Goal: Transaction & Acquisition: Purchase product/service

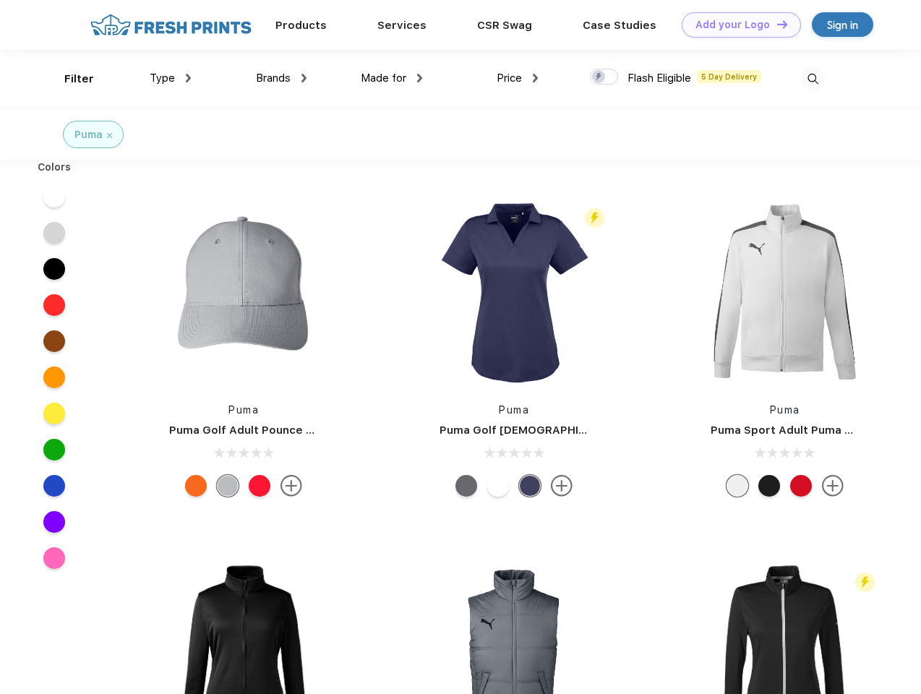
click at [736, 25] on link "Add your Logo Design Tool" at bounding box center [740, 24] width 119 height 25
click at [0, 0] on div "Design Tool" at bounding box center [0, 0] width 0 height 0
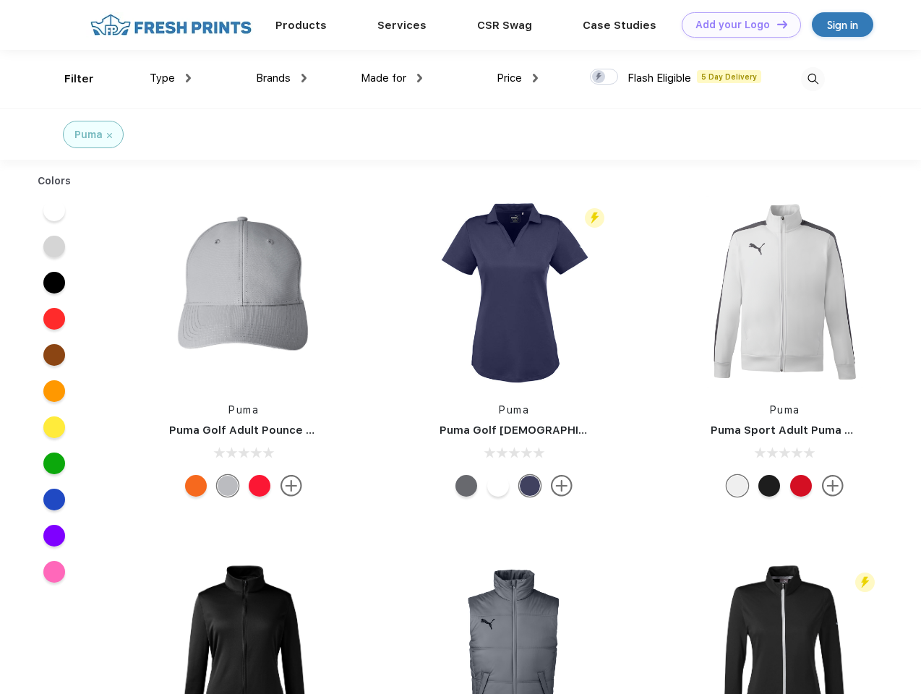
click at [775, 24] on link "Add your Logo Design Tool" at bounding box center [740, 24] width 119 height 25
click at [69, 79] on div "Filter" at bounding box center [79, 79] width 30 height 17
click at [171, 78] on span "Type" at bounding box center [162, 78] width 25 height 13
click at [281, 78] on span "Brands" at bounding box center [273, 78] width 35 height 13
click at [392, 78] on span "Made for" at bounding box center [384, 78] width 46 height 13
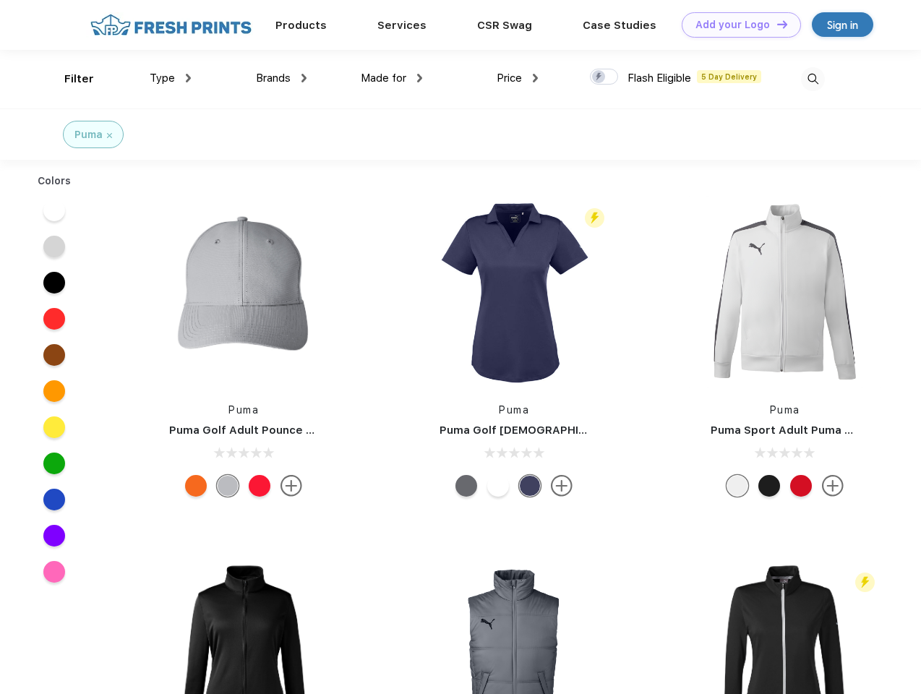
click at [517, 78] on span "Price" at bounding box center [508, 78] width 25 height 13
click at [604, 77] on div at bounding box center [604, 77] width 28 height 16
click at [599, 77] on input "checkbox" at bounding box center [594, 72] width 9 height 9
click at [812, 79] on img at bounding box center [813, 79] width 24 height 24
